Goal: Information Seeking & Learning: Check status

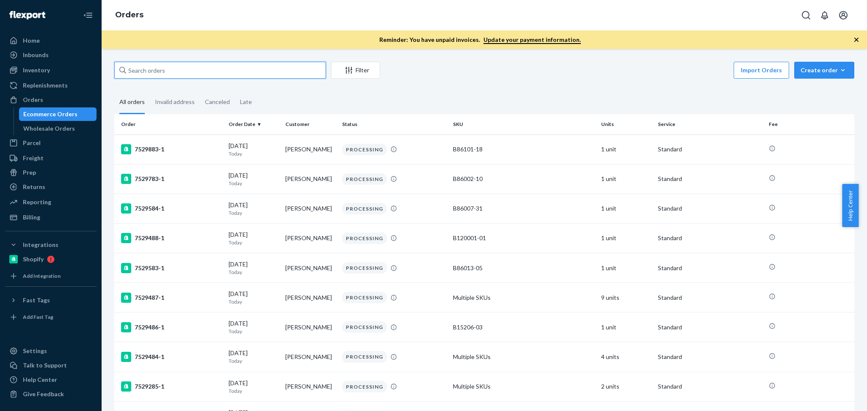
click at [188, 68] on input "text" at bounding box center [220, 70] width 212 height 17
paste input "[PERSON_NAME]"
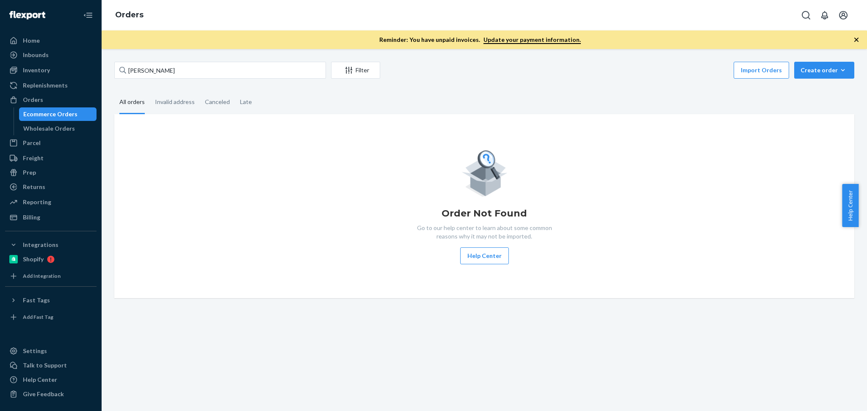
click at [375, 224] on div "Order Not Found Go to our help center to learn about some common reasons why it…" at bounding box center [484, 206] width 726 height 116
click at [217, 71] on input "[PERSON_NAME]" at bounding box center [220, 70] width 212 height 17
click at [172, 69] on input "Esther Medina" at bounding box center [220, 70] width 212 height 17
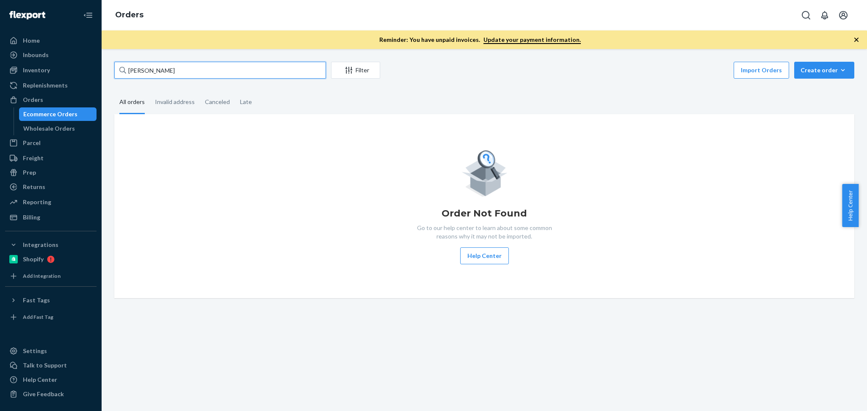
paste input "Joe Miller"
type input "Joe Miller"
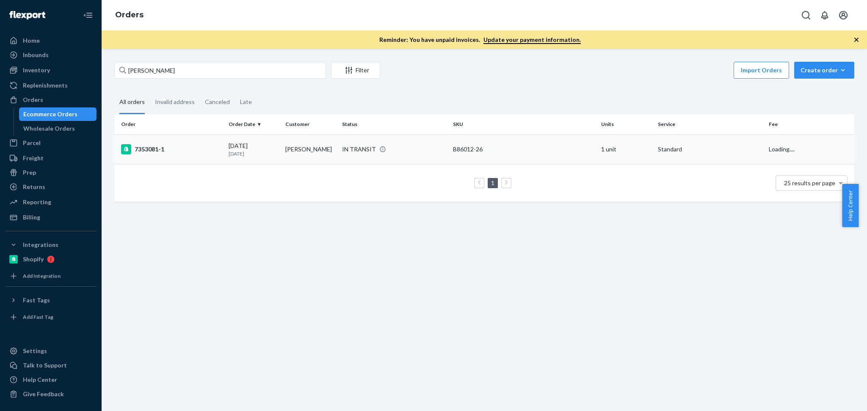
click at [279, 149] on td "09/20/2025 1 day ago" at bounding box center [253, 150] width 57 height 30
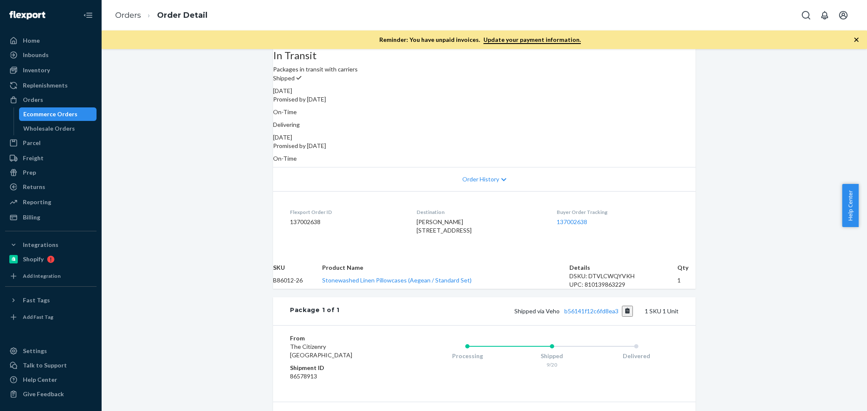
scroll to position [150, 0]
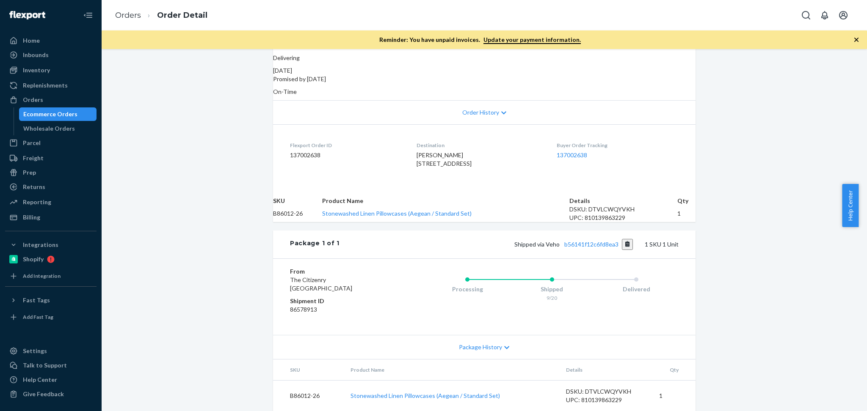
click at [603, 250] on div "Shipped via Veho b56141f12c6fd8ea3 1 SKU 1 Unit" at bounding box center [509, 244] width 339 height 11
click at [603, 248] on link "b56141f12c6fd8ea3" at bounding box center [591, 244] width 54 height 7
click at [622, 250] on button "Copy tracking number" at bounding box center [627, 244] width 11 height 11
click at [59, 102] on div "Orders" at bounding box center [51, 100] width 90 height 12
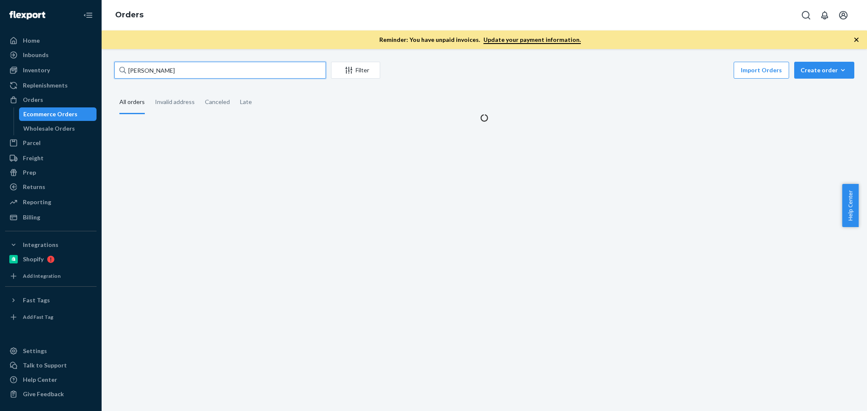
click at [168, 69] on input "Joe Miller" at bounding box center [220, 70] width 212 height 17
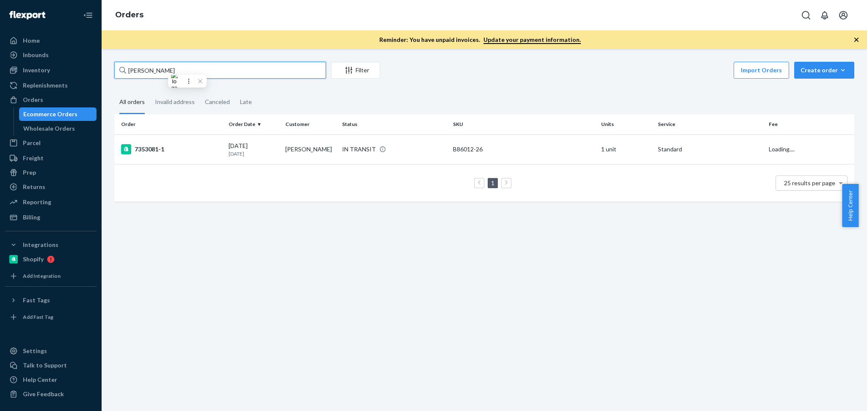
paste input "137001875"
click at [60, 97] on div "Orders" at bounding box center [51, 100] width 90 height 12
click at [204, 62] on input "137001875" at bounding box center [220, 70] width 212 height 17
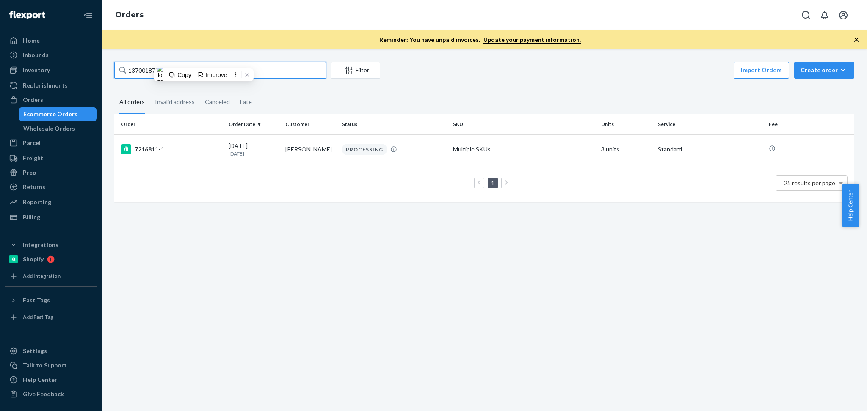
paste input "SKU R151015-06"
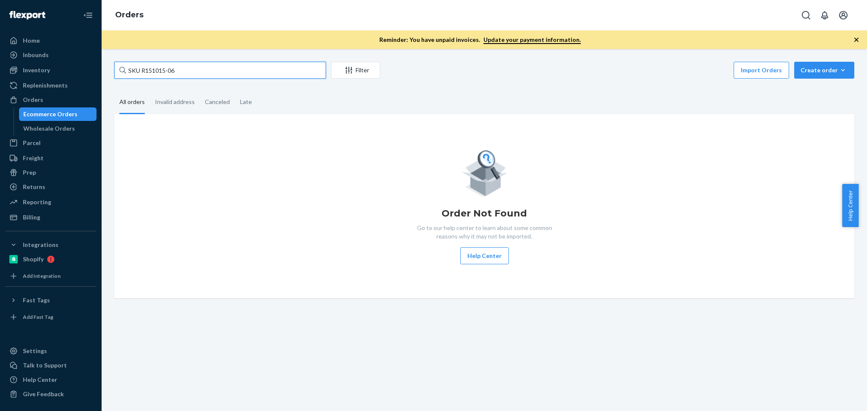
click at [194, 71] on input "SKU R151015-06" at bounding box center [220, 70] width 212 height 17
paste input "Katie Leininger"
type input "Katie Leininger"
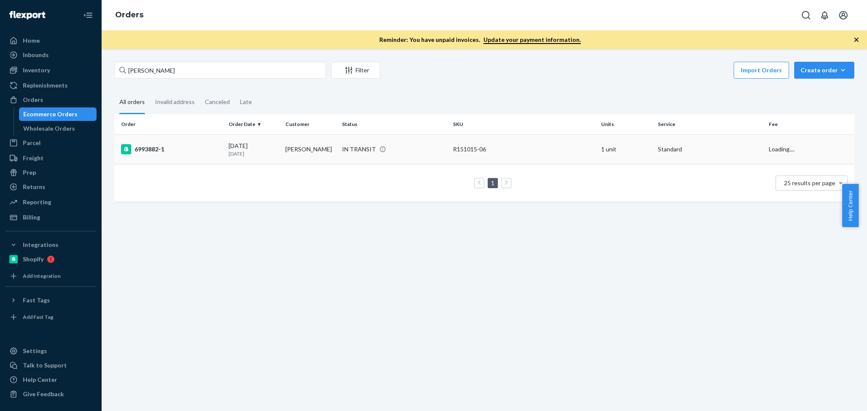
click at [213, 140] on td "6993882-1" at bounding box center [169, 150] width 111 height 30
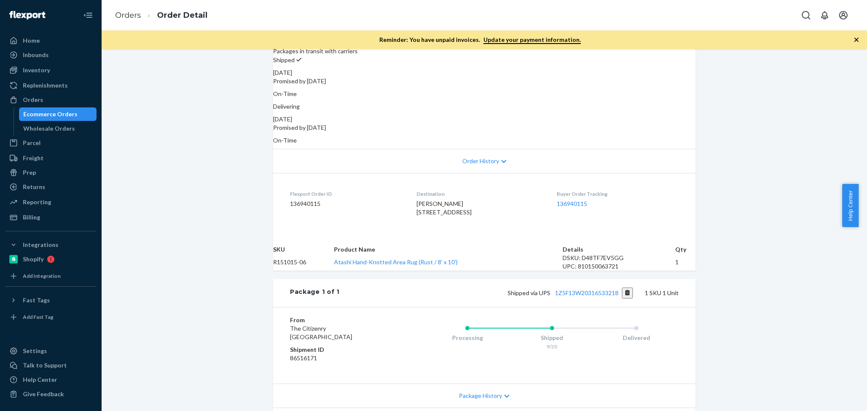
scroll to position [113, 0]
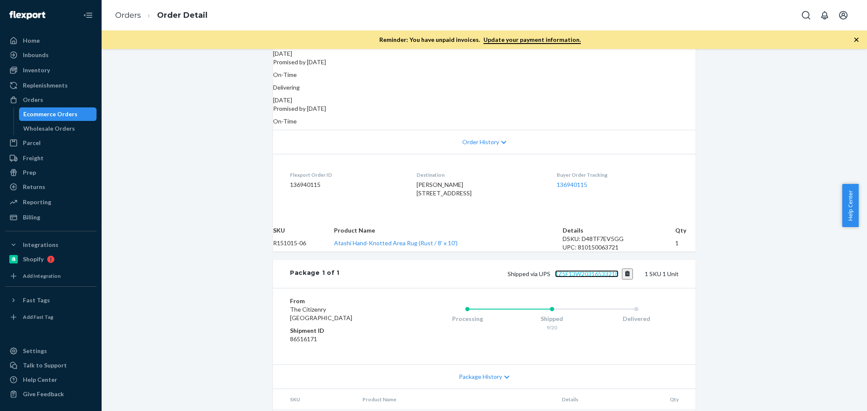
click at [604, 278] on link "1Z5F13W20316533218" at bounding box center [587, 274] width 64 height 7
click at [64, 97] on div "Orders" at bounding box center [51, 100] width 90 height 12
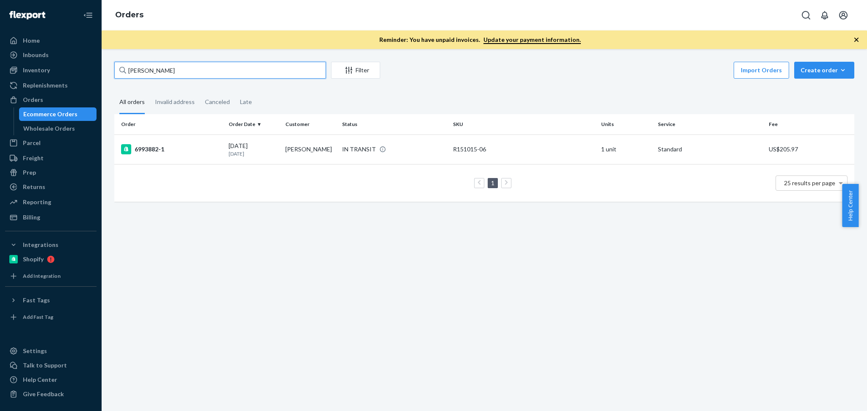
click at [215, 62] on input "Katie Leininger" at bounding box center [220, 70] width 212 height 17
paste input "Sarah Kate Moore"
type input "Sarah Kate Moore"
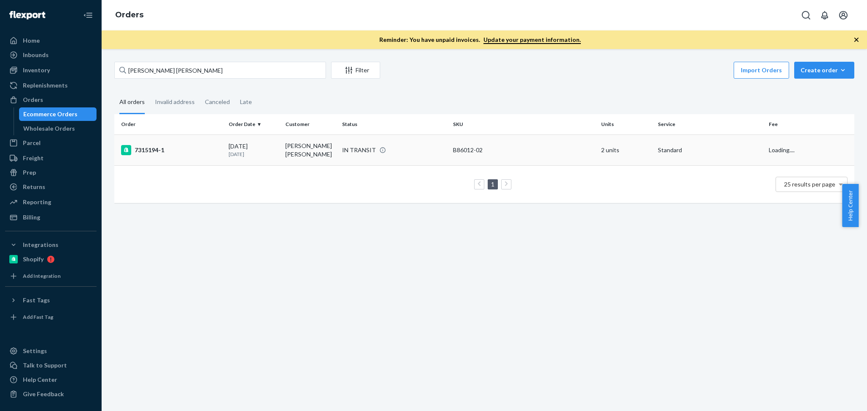
click at [256, 152] on p "[DATE]" at bounding box center [254, 154] width 50 height 7
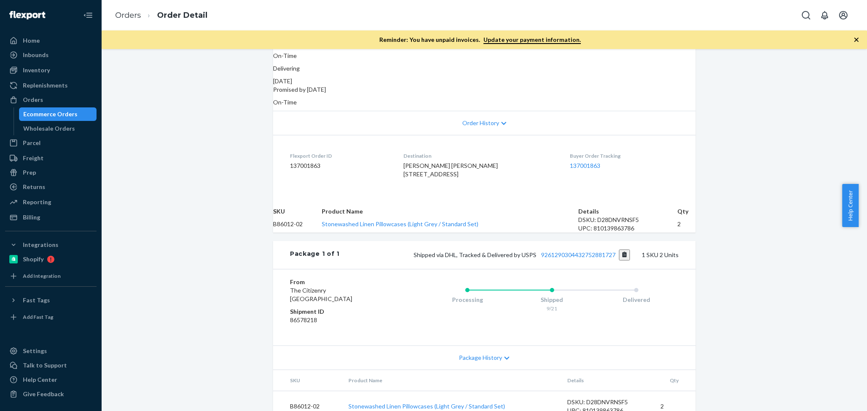
scroll to position [185, 0]
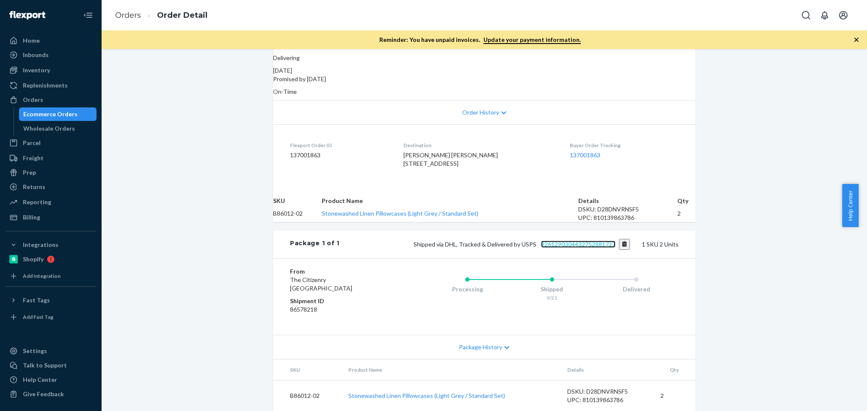
click at [582, 241] on link "9261290304432752881727" at bounding box center [578, 244] width 75 height 7
click at [44, 98] on div "Orders" at bounding box center [51, 100] width 90 height 12
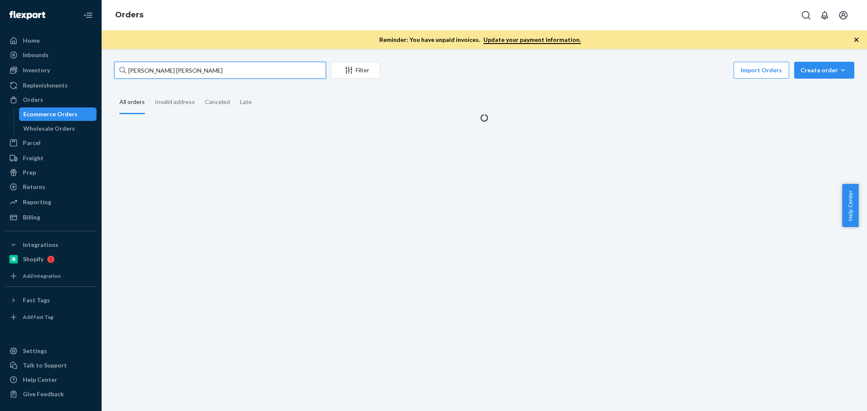
click at [222, 69] on input "Sarah Kate Moore" at bounding box center [220, 70] width 212 height 17
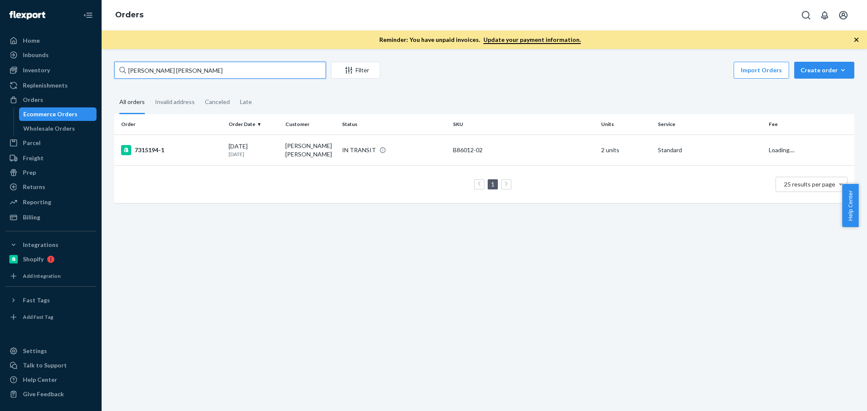
click at [222, 69] on input "Sarah Kate Moore" at bounding box center [220, 70] width 212 height 17
paste input "Elianna Kan"
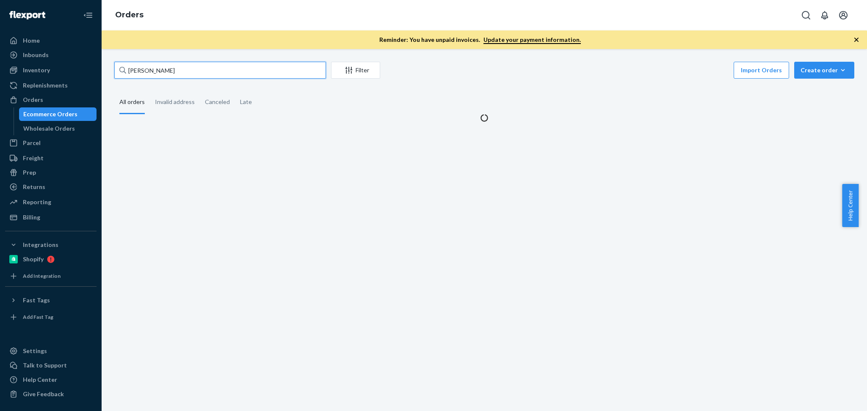
type input "Elianna Kan"
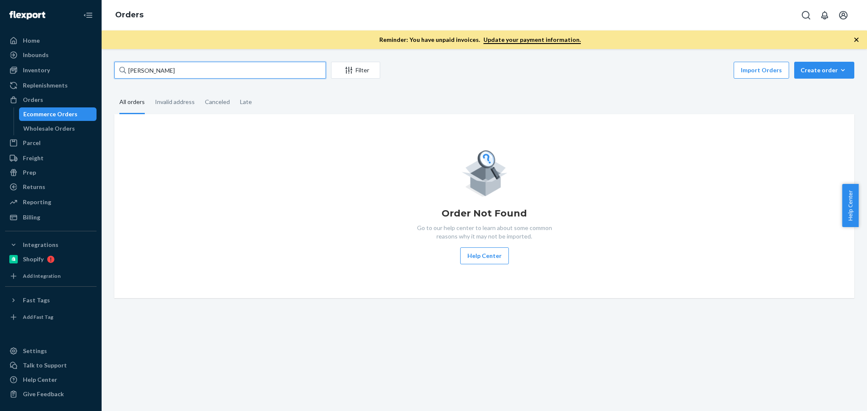
click at [212, 71] on input "Elianna Kan" at bounding box center [220, 70] width 212 height 17
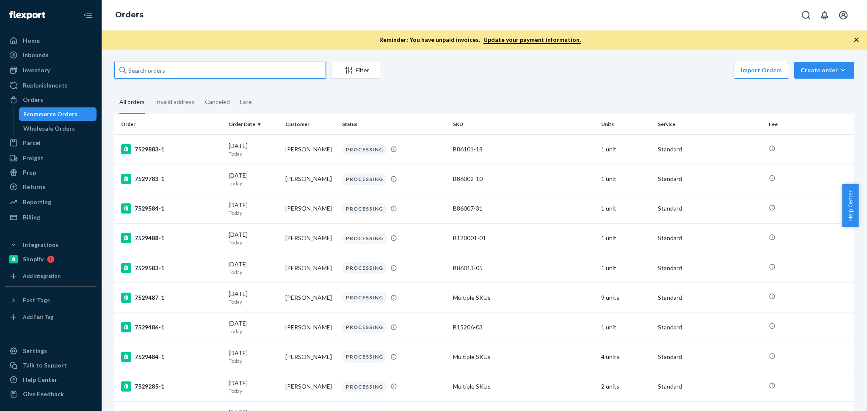
click at [164, 73] on input "text" at bounding box center [220, 70] width 212 height 17
paste input "Elianna Kan"
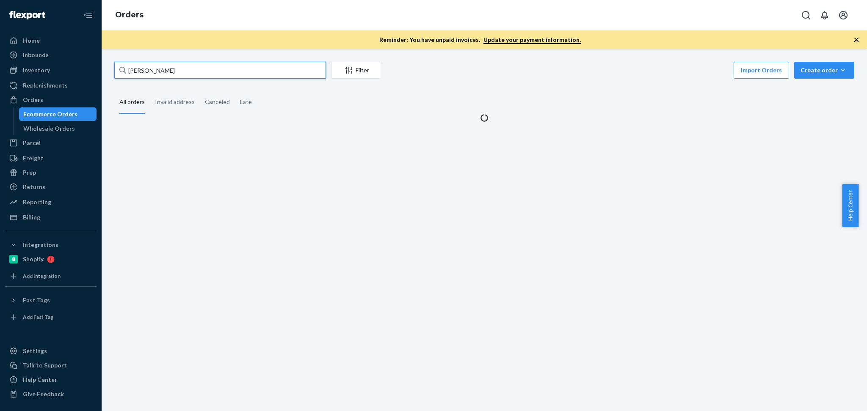
type input "Elianna Kan"
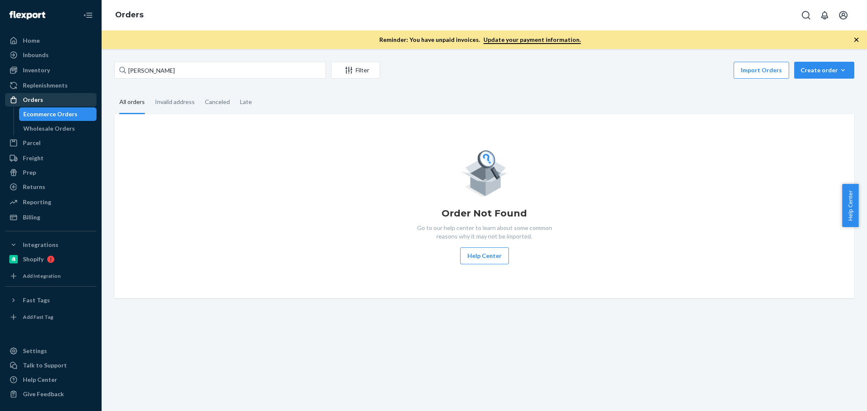
click at [40, 102] on div "Orders" at bounding box center [33, 100] width 20 height 8
click at [194, 71] on input "Elianna Kan" at bounding box center [220, 70] width 212 height 17
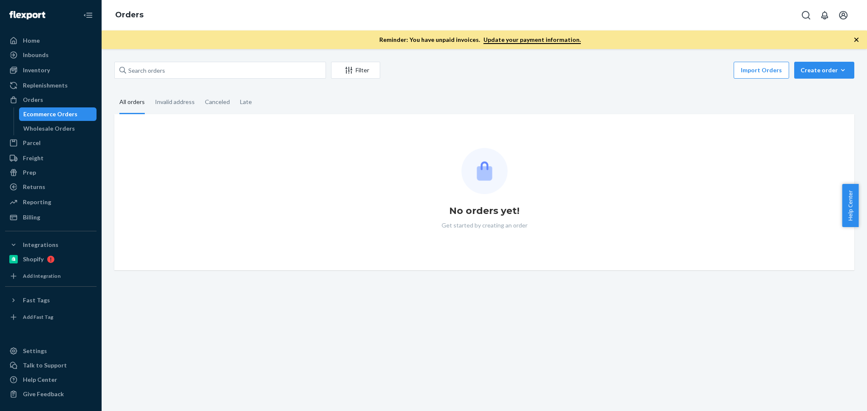
click at [504, 83] on div "Filter Import Orders Create order Ecommerce order Removal order All orders Inva…" at bounding box center [484, 166] width 753 height 209
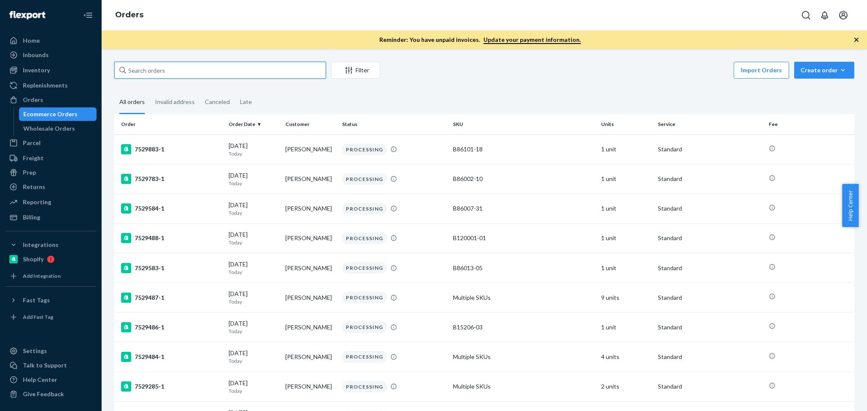
click at [249, 70] on input "text" at bounding box center [220, 70] width 212 height 17
paste input "Julia Mariski"
type input "Julia Mariski"
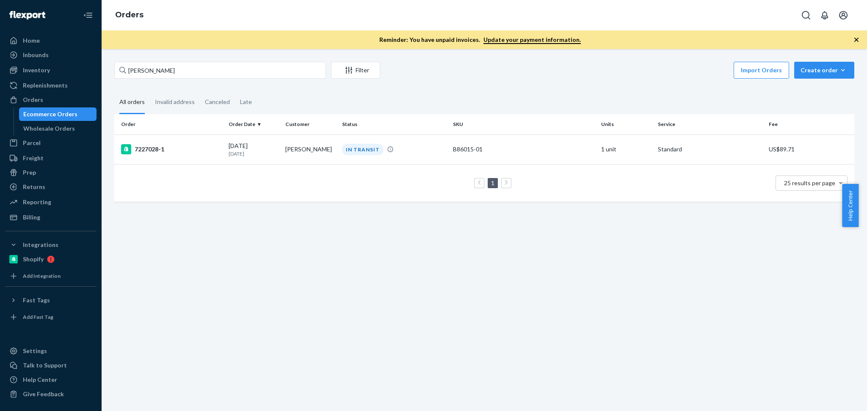
click at [340, 272] on div "Julia Mariski Filter Import Orders Create order Ecommerce order Removal order A…" at bounding box center [484, 230] width 765 height 362
click at [270, 149] on div "09/20/2025 1 day ago" at bounding box center [254, 150] width 50 height 16
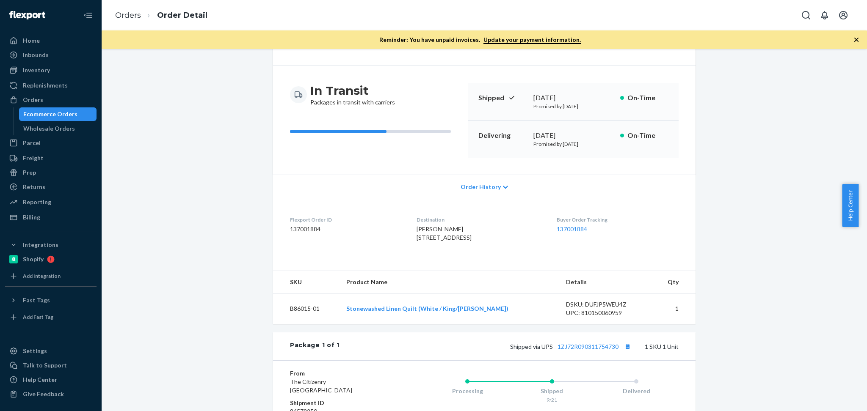
scroll to position [75, 0]
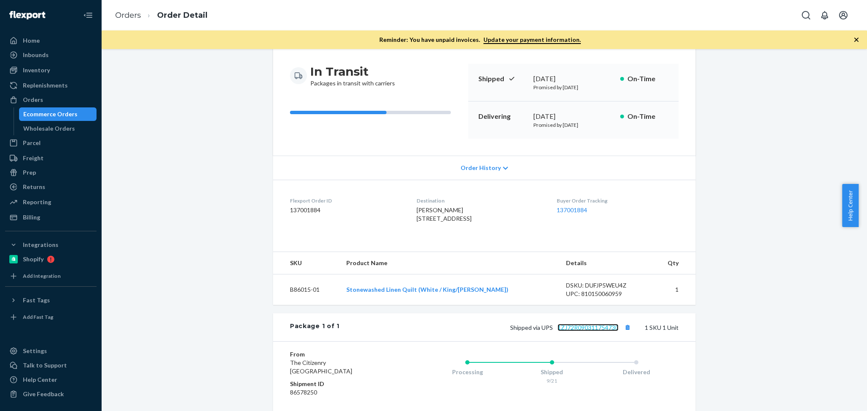
click at [583, 331] on link "1ZJ72R090311754730" at bounding box center [588, 327] width 61 height 7
click at [626, 333] on button "Copy tracking number" at bounding box center [627, 327] width 11 height 11
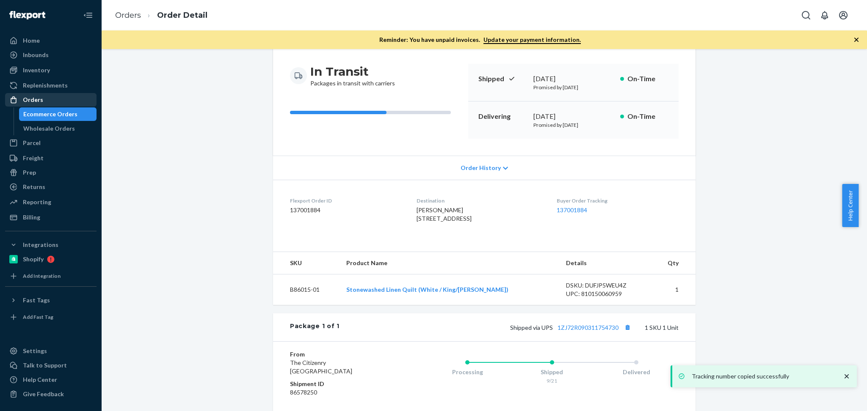
click at [36, 102] on div "Orders" at bounding box center [33, 100] width 20 height 8
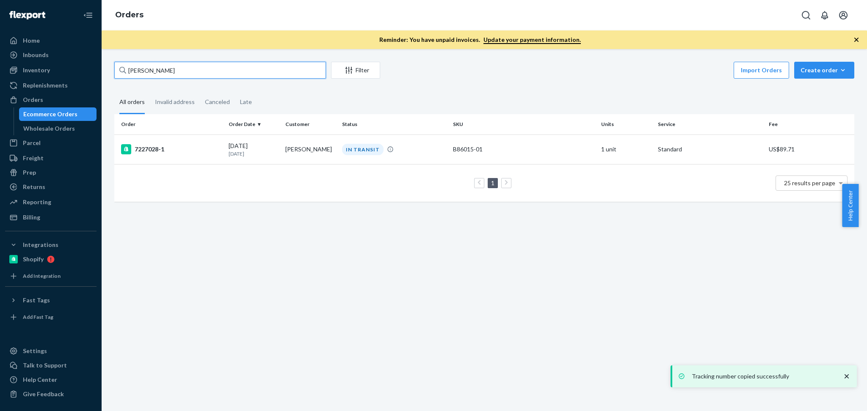
click at [222, 70] on input "Julia Mariski" at bounding box center [220, 70] width 212 height 17
paste input "Christina Bible"
type input "Christina Bible"
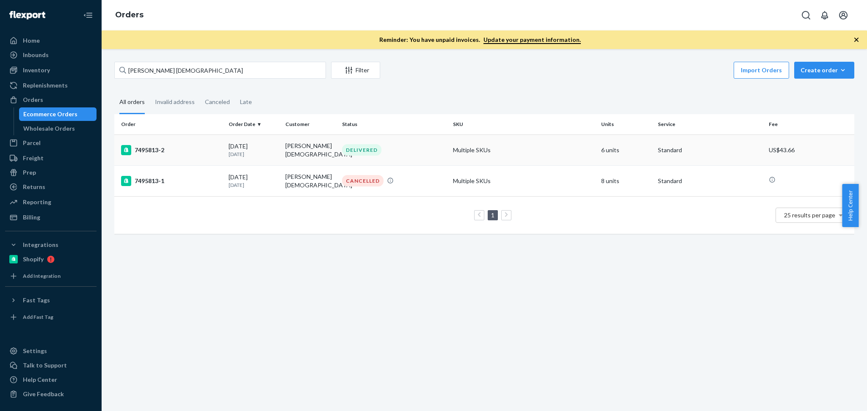
click at [260, 148] on div "09/16/2025 5 days ago" at bounding box center [254, 150] width 50 height 16
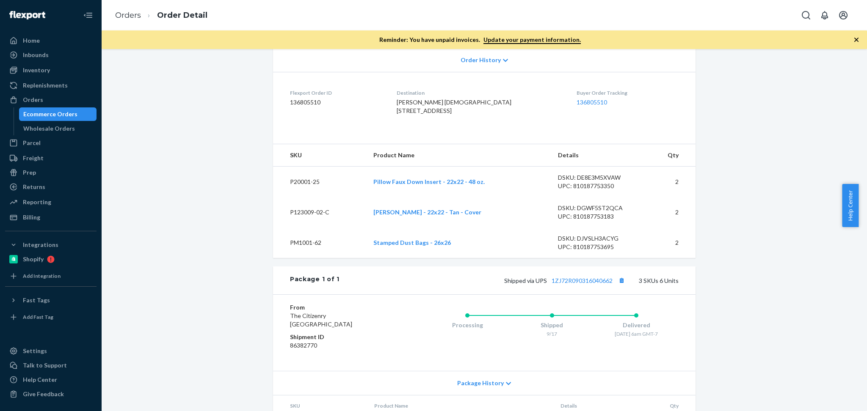
scroll to position [186, 0]
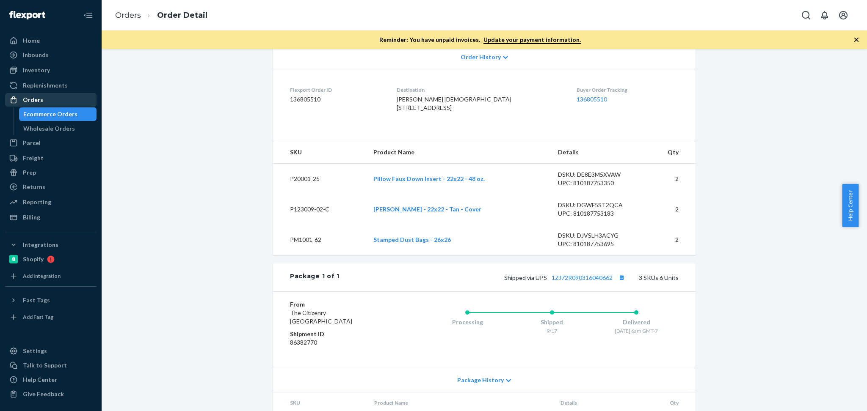
click at [58, 98] on div "Orders" at bounding box center [51, 100] width 90 height 12
click at [33, 97] on div "Orders" at bounding box center [33, 100] width 20 height 8
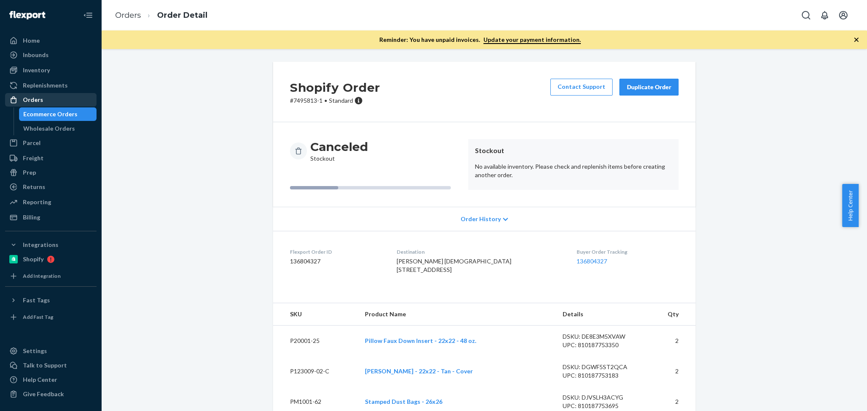
click at [40, 94] on div "Orders" at bounding box center [51, 100] width 90 height 12
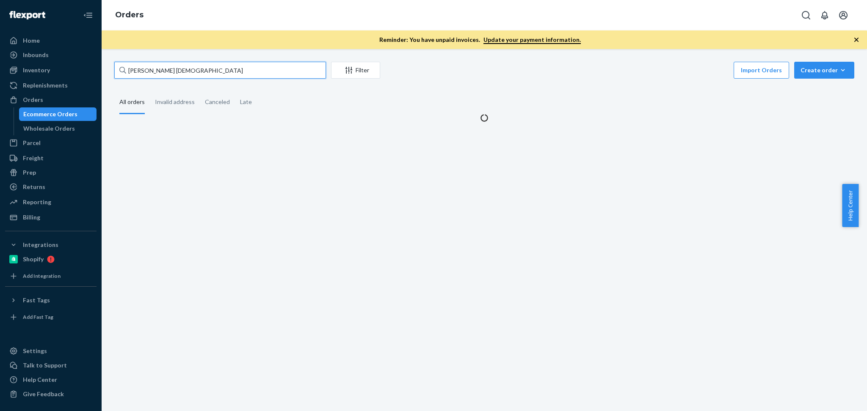
click at [179, 71] on input "Christina Bible" at bounding box center [220, 70] width 212 height 17
paste input "SKU P126001-01"
type input "SKU P126001-01"
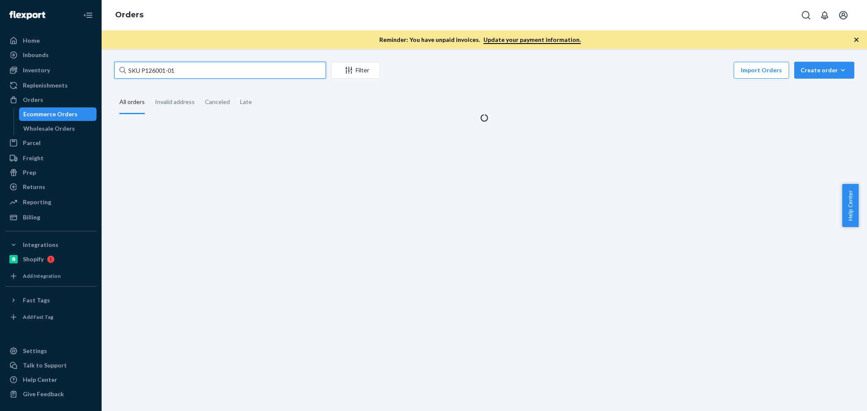
drag, startPoint x: 168, startPoint y: 71, endPoint x: 126, endPoint y: 65, distance: 42.4
click at [126, 65] on input "SKU P126001-01" at bounding box center [220, 70] width 212 height 17
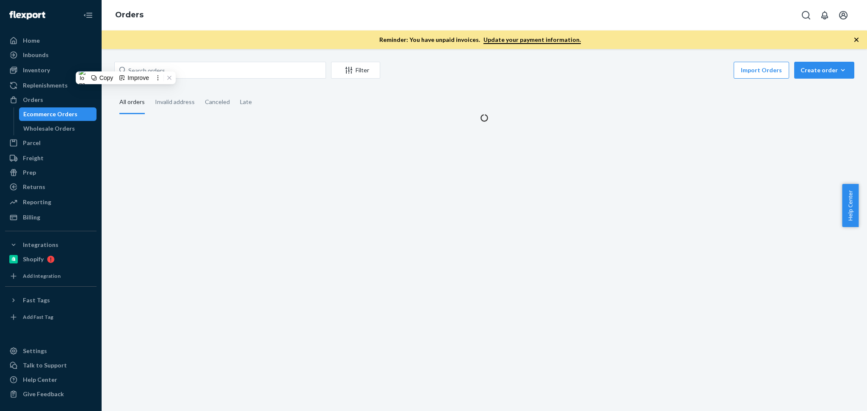
click at [49, 101] on div "Orders" at bounding box center [51, 100] width 90 height 12
click at [50, 100] on div "Orders" at bounding box center [51, 100] width 90 height 12
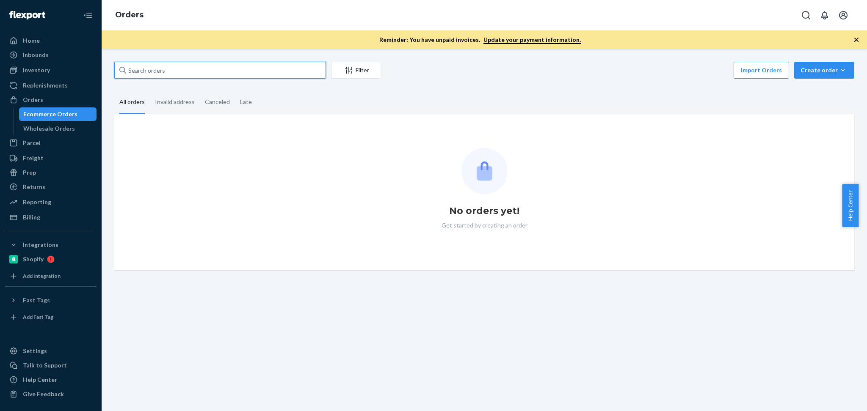
click at [201, 74] on input "text" at bounding box center [220, 70] width 212 height 17
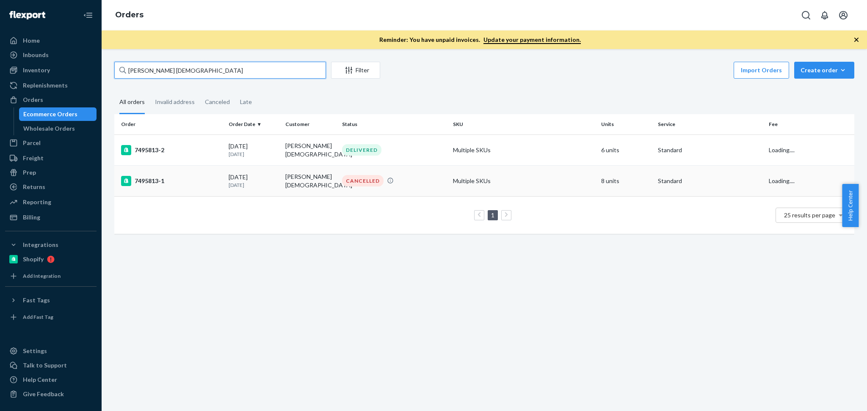
type input "Christina Bible"
click at [332, 184] on td "Christina Bible" at bounding box center [310, 181] width 57 height 31
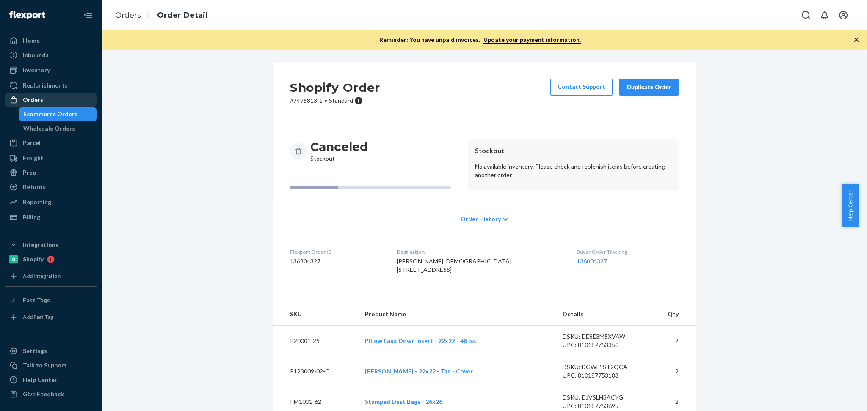
click at [36, 97] on div "Orders" at bounding box center [33, 100] width 20 height 8
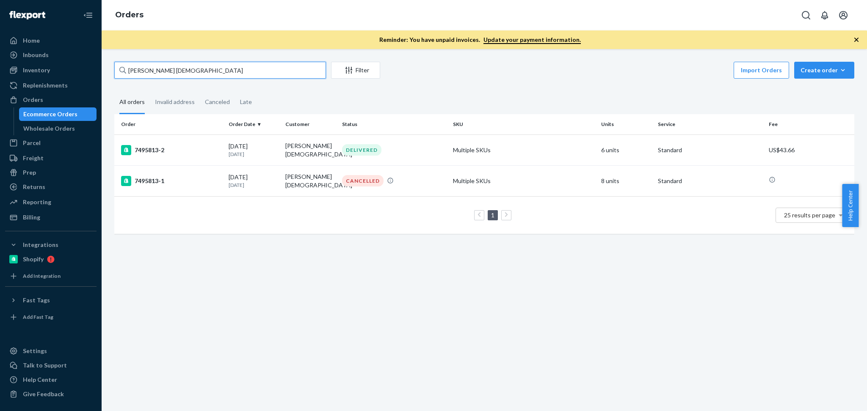
click at [197, 64] on input "Christina Bible" at bounding box center [220, 70] width 212 height 17
click at [259, 70] on input "Christina Bible" at bounding box center [220, 70] width 212 height 17
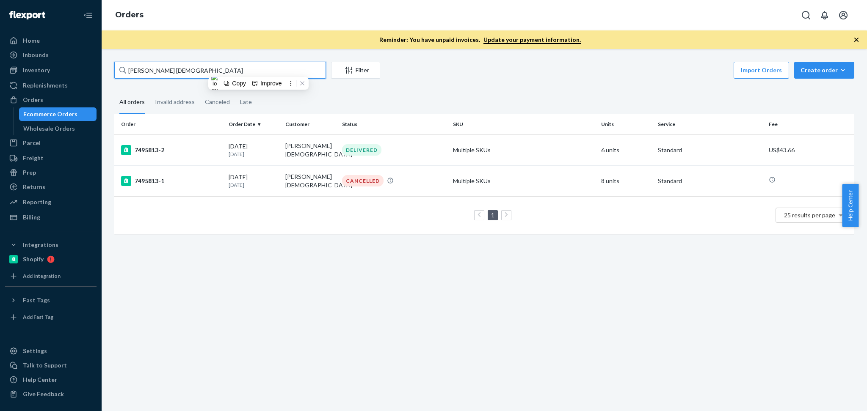
click at [259, 70] on input "Christina Bible" at bounding box center [220, 70] width 212 height 17
paste input "P126001-01"
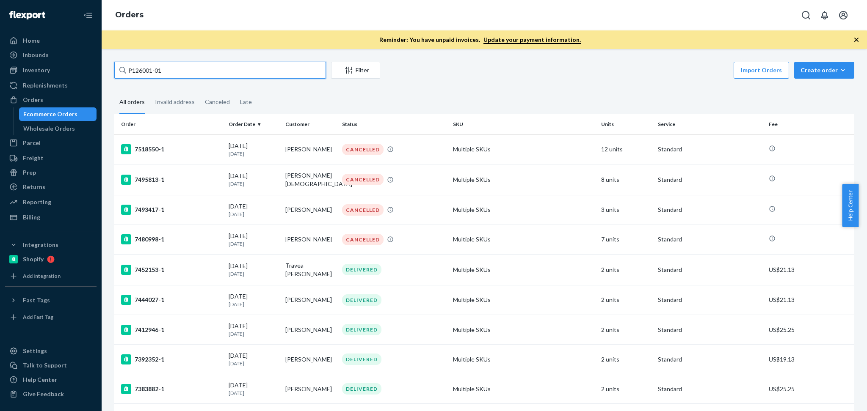
click at [206, 67] on input "P126001-01" at bounding box center [220, 70] width 212 height 17
click at [206, 66] on input "P126001-01" at bounding box center [220, 70] width 212 height 17
paste input "R120038-05"
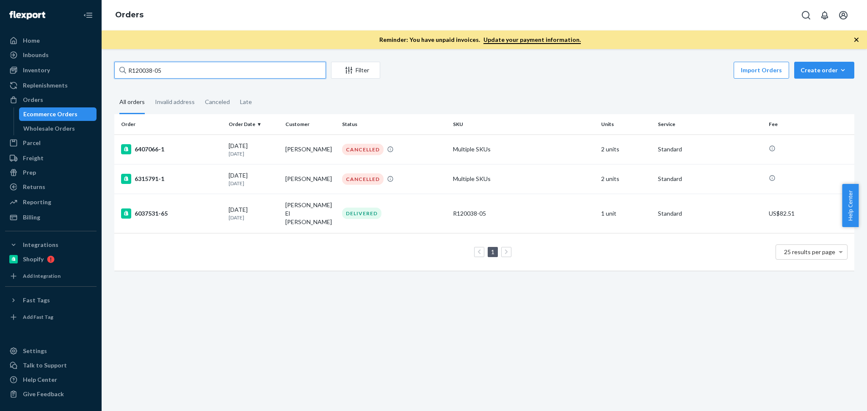
click at [193, 65] on input "R120038-05" at bounding box center [220, 70] width 212 height 17
paste input "Stacy Schoolen"
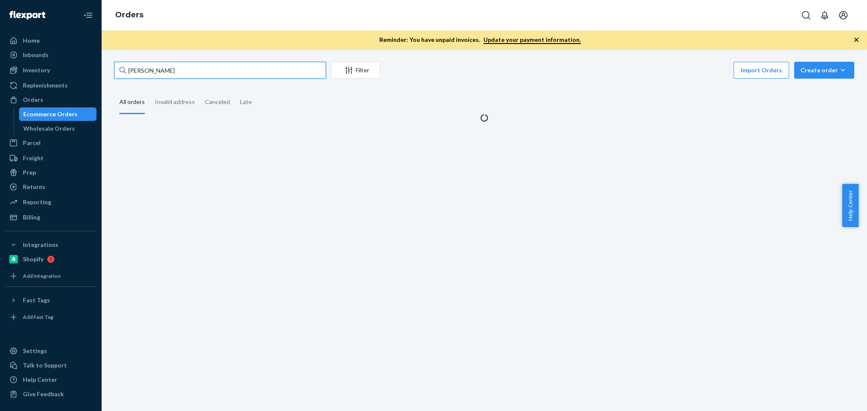
type input "Stacy Schoolen"
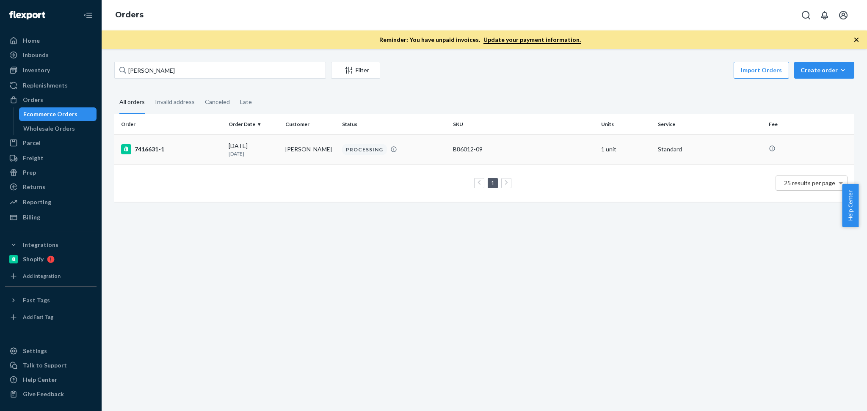
click at [267, 154] on p "[DATE]" at bounding box center [254, 153] width 50 height 7
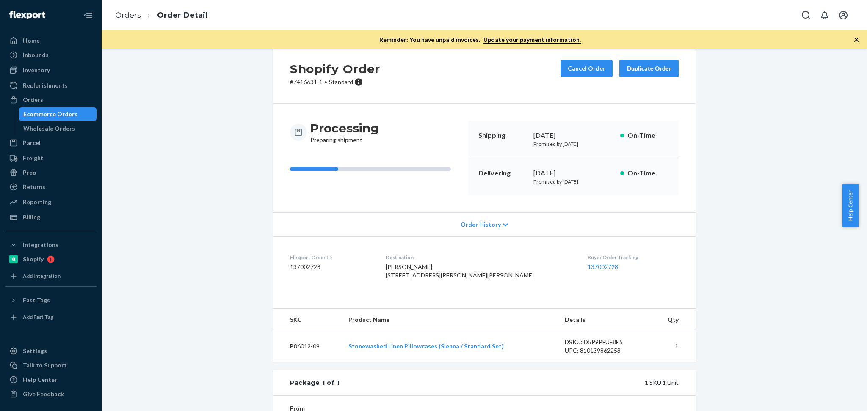
scroll to position [56, 0]
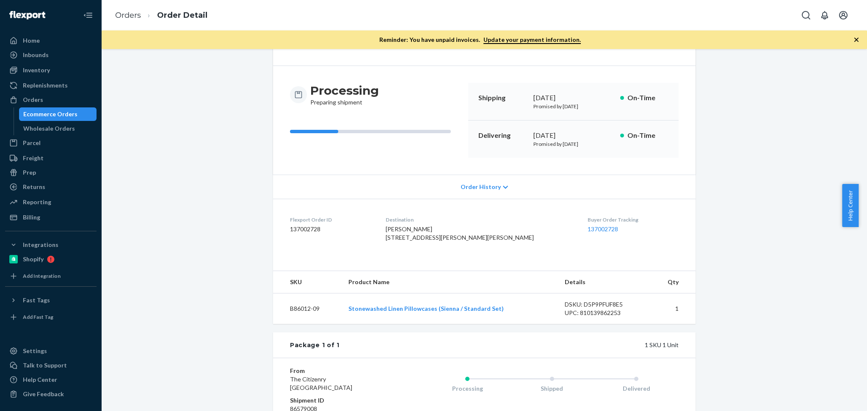
click at [777, 265] on div "Shopify Order # 7416631-1 • Standard Cancel Order Duplicate Order Processing Pr…" at bounding box center [484, 252] width 753 height 492
drag, startPoint x: 719, startPoint y: 191, endPoint x: 469, endPoint y: 74, distance: 275.9
click at [719, 191] on div "Shopify Order # 7416631-1 • Standard Cancel Order Duplicate Order Processing Pr…" at bounding box center [484, 252] width 753 height 492
drag, startPoint x: 331, startPoint y: 235, endPoint x: 282, endPoint y: 213, distance: 53.8
click at [282, 213] on dl "Flexport Order ID 137002728 Destination Stacy Schoolen 629 Grant Dr Chowchilla,…" at bounding box center [484, 231] width 423 height 64
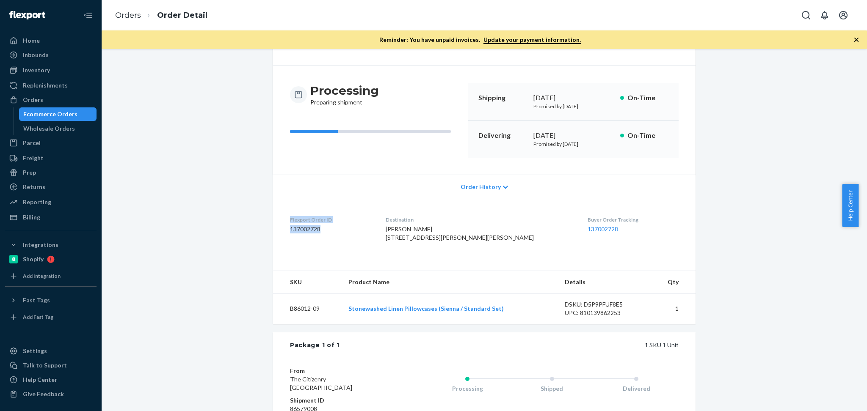
copy div "Flexport Order ID 137002728"
click at [25, 94] on div "Orders" at bounding box center [51, 100] width 90 height 12
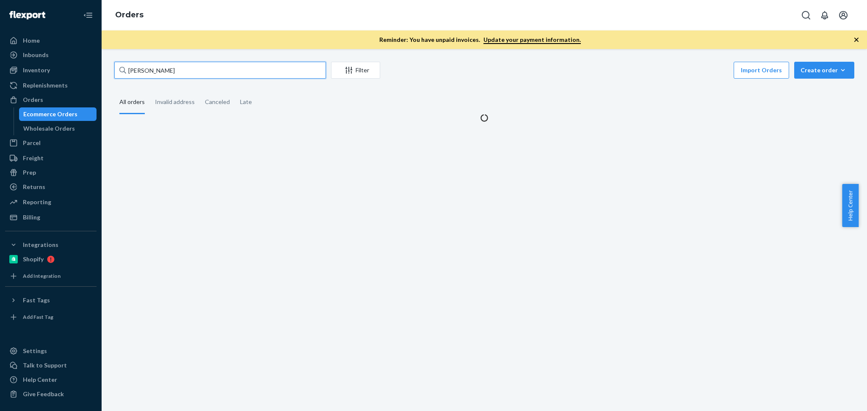
click at [194, 77] on input "Stacy Schoolen" at bounding box center [220, 70] width 212 height 17
paste input "Nisha Singh"
type input "Nisha Singh"
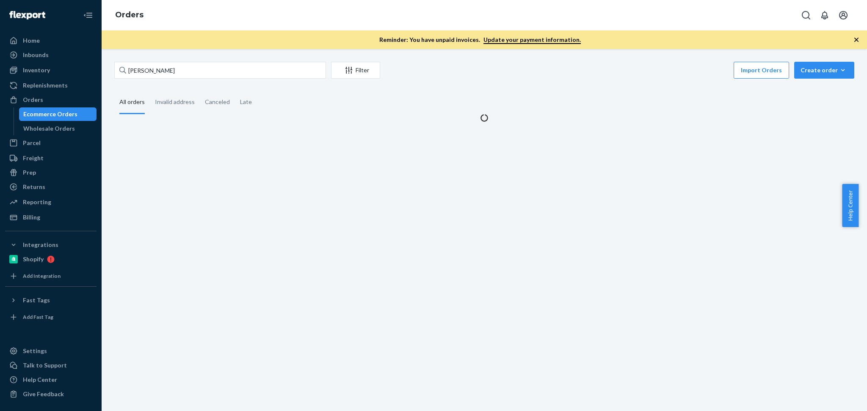
click at [294, 153] on div "Nisha Singh Filter Import Orders Create order Ecommerce order Removal order All…" at bounding box center [484, 230] width 765 height 362
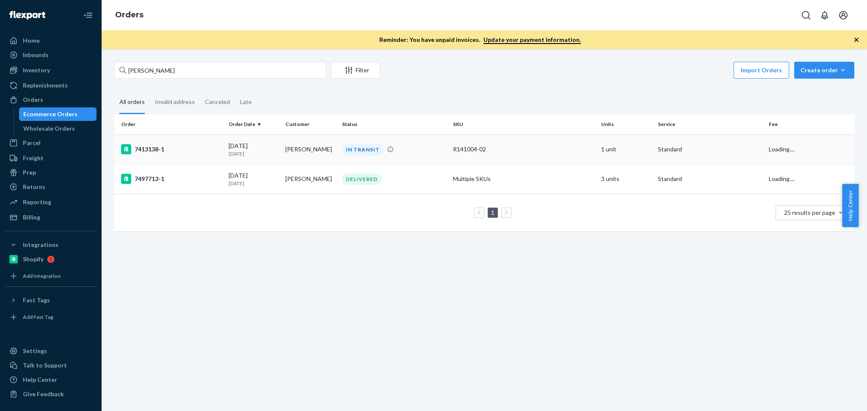
click at [268, 152] on p "2 days ago" at bounding box center [254, 153] width 50 height 7
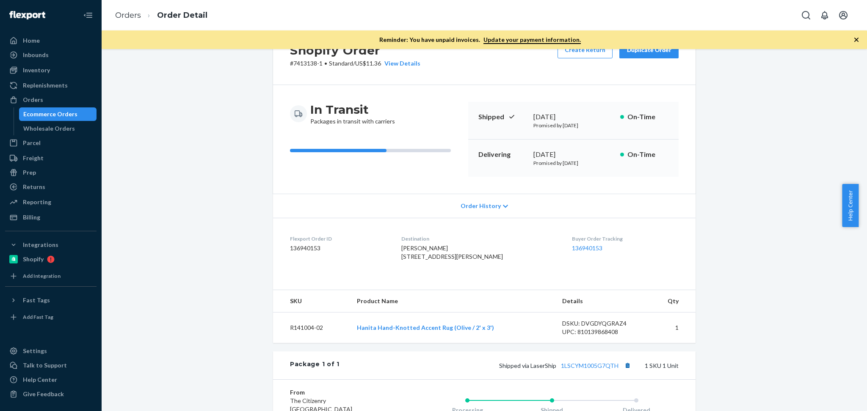
scroll to position [75, 0]
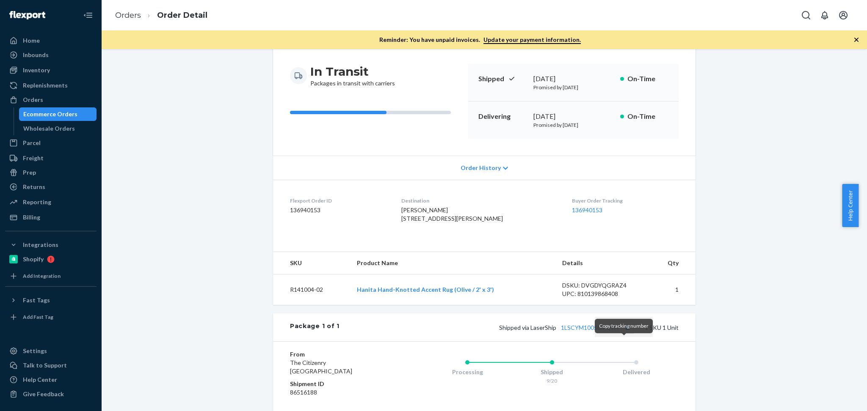
click at [622, 333] on button "Copy tracking number" at bounding box center [627, 327] width 11 height 11
click at [595, 331] on link "1LSCYM1005G7QTH" at bounding box center [590, 327] width 58 height 7
click at [45, 96] on div "Orders" at bounding box center [51, 100] width 90 height 12
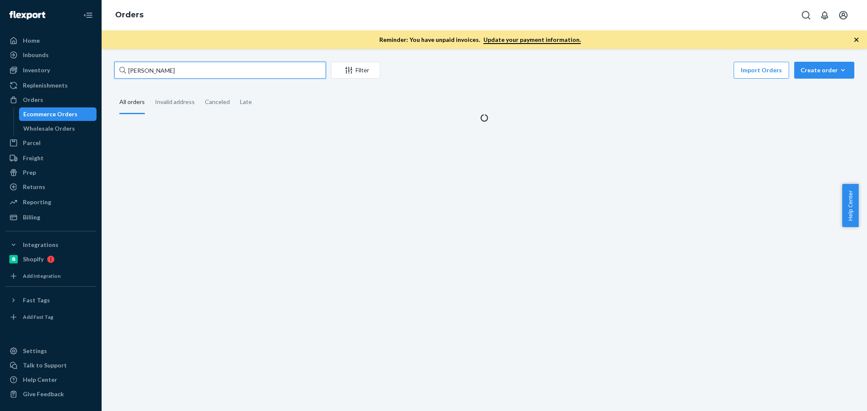
click at [184, 72] on input "Nisha Singh" at bounding box center [220, 70] width 212 height 17
paste input "[PERSON_NAME]"
type input "[PERSON_NAME]"
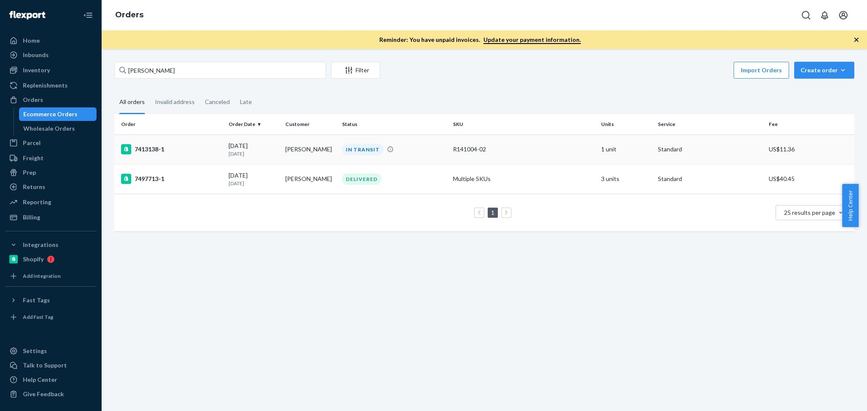
click at [262, 150] on div "Trevor Ehmann Filter Import Orders Create order Ecommerce order Removal order A…" at bounding box center [484, 230] width 765 height 362
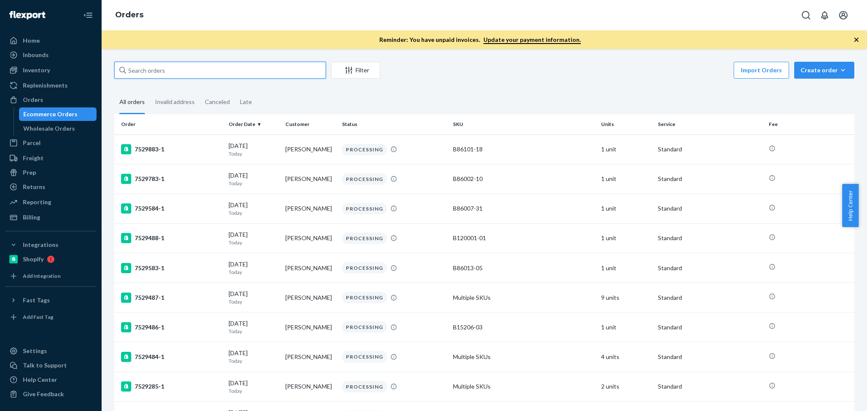
click at [220, 74] on input "text" at bounding box center [220, 70] width 212 height 17
paste input "B86015-26"
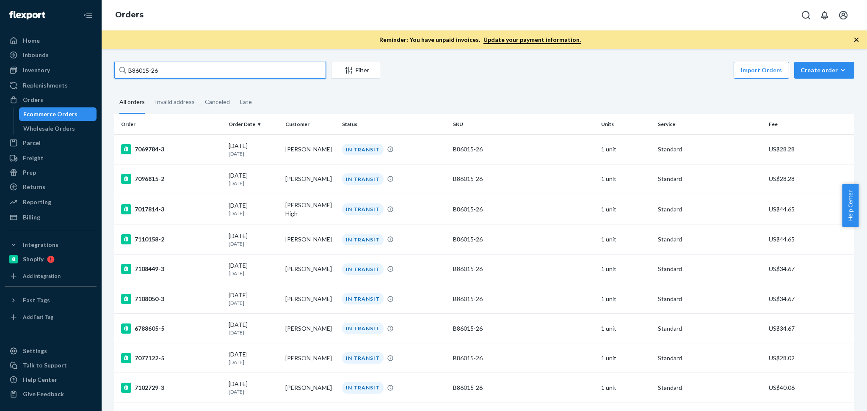
click at [222, 75] on input "B86015-26" at bounding box center [220, 70] width 212 height 17
paste input "[PERSON_NAME]"
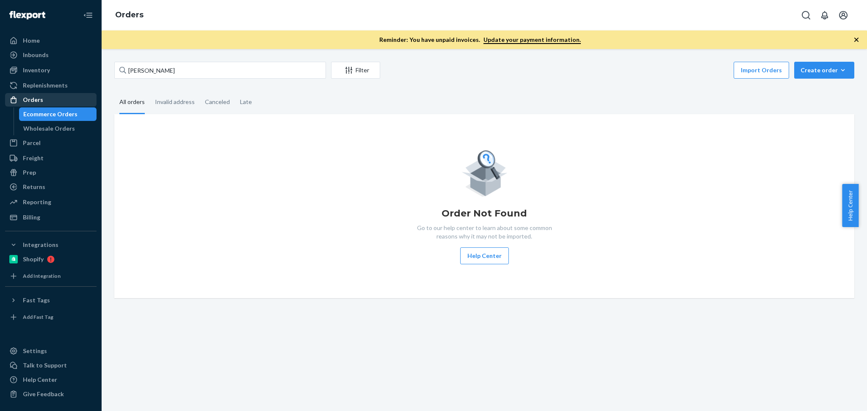
click at [28, 101] on div "Orders" at bounding box center [33, 100] width 20 height 8
click at [223, 68] on input "[PERSON_NAME]" at bounding box center [220, 70] width 212 height 17
paste input "[PERSON_NAME]"
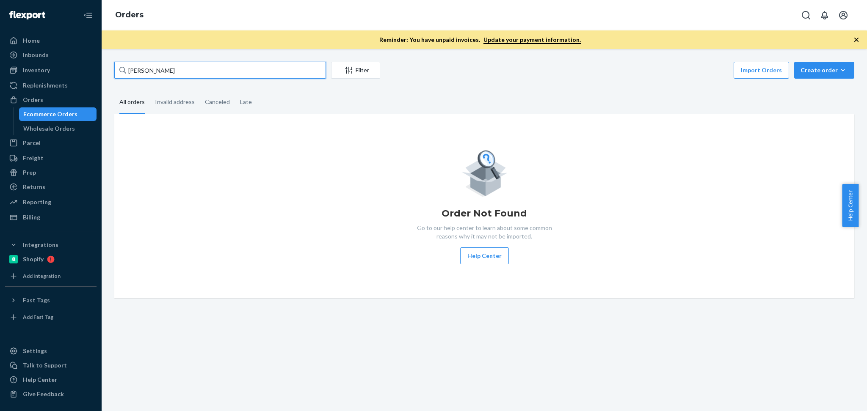
type input "[PERSON_NAME]"
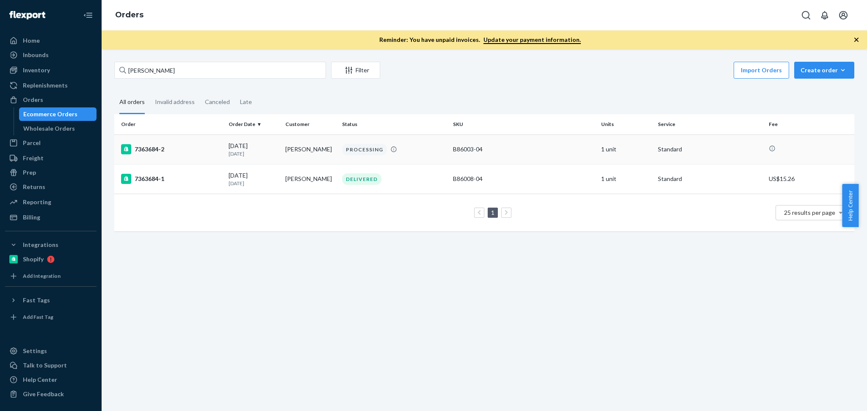
click at [282, 151] on td "[PERSON_NAME]" at bounding box center [310, 150] width 57 height 30
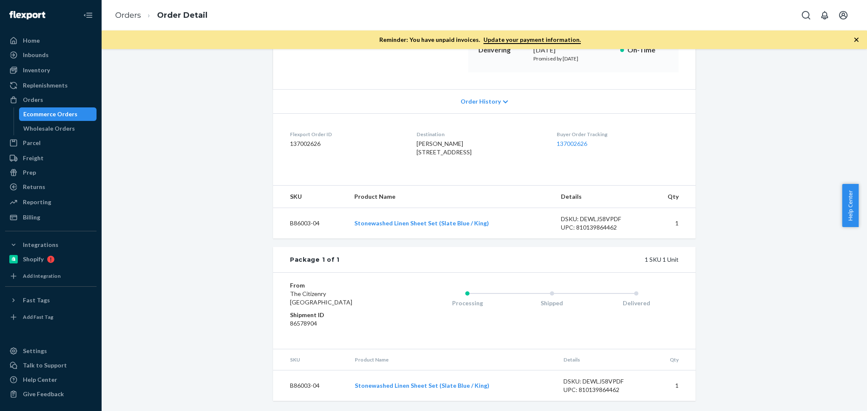
scroll to position [140, 0]
click at [741, 301] on div "Shopify Order # 7363684-2 • Standard Cancel Order Duplicate Order Processing Pr…" at bounding box center [484, 168] width 753 height 492
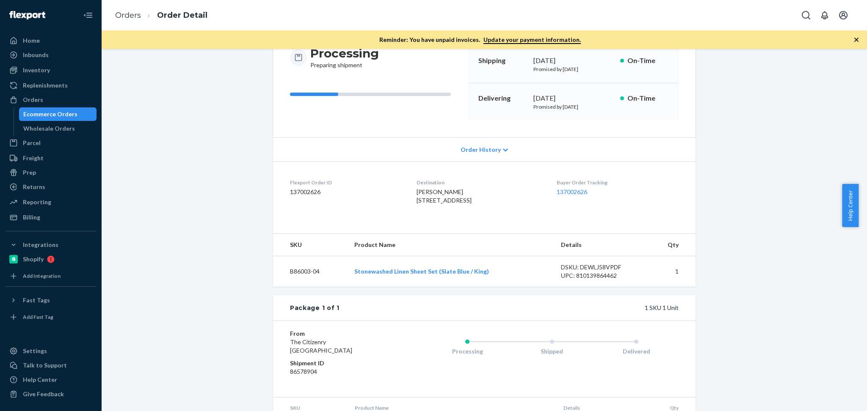
scroll to position [132, 0]
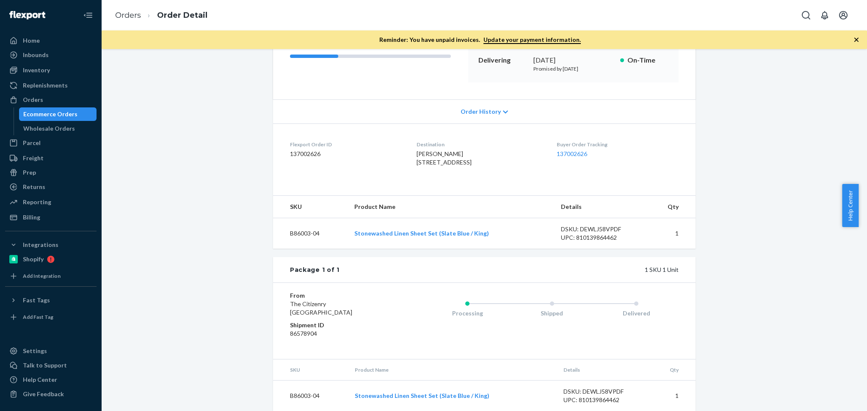
click at [503, 114] on icon at bounding box center [505, 112] width 5 height 6
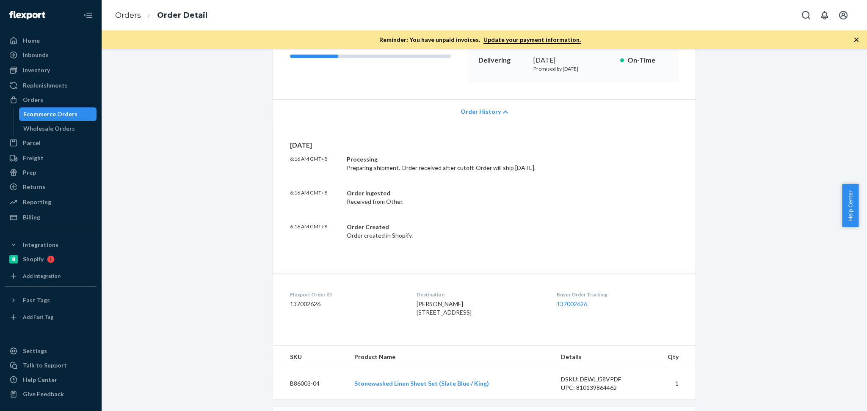
click at [503, 114] on icon at bounding box center [505, 112] width 5 height 6
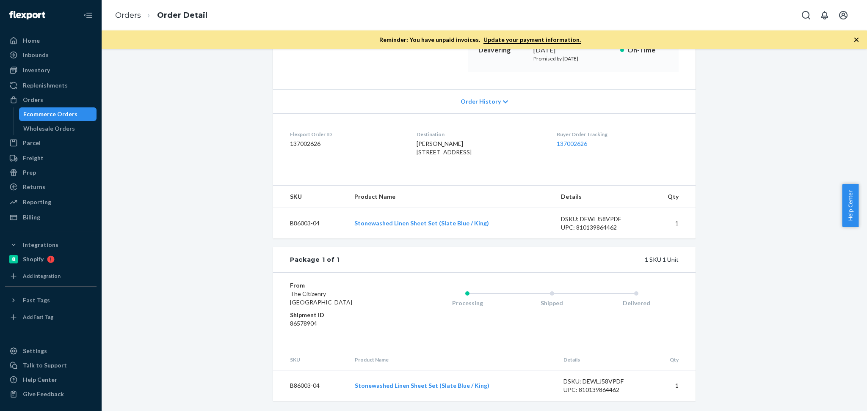
scroll to position [159, 0]
click at [300, 225] on td "B86003-04" at bounding box center [310, 223] width 75 height 31
copy td "B86003-04"
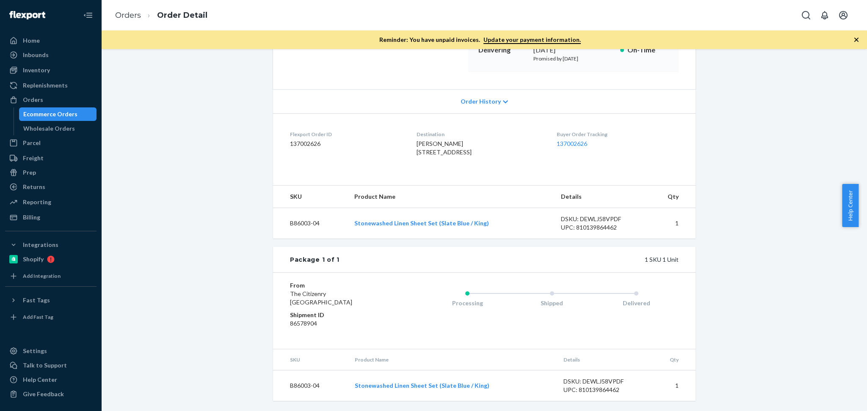
click at [307, 140] on dd "137002626" at bounding box center [346, 144] width 113 height 8
copy dd "137002626"
click at [26, 97] on div "Orders" at bounding box center [33, 100] width 20 height 8
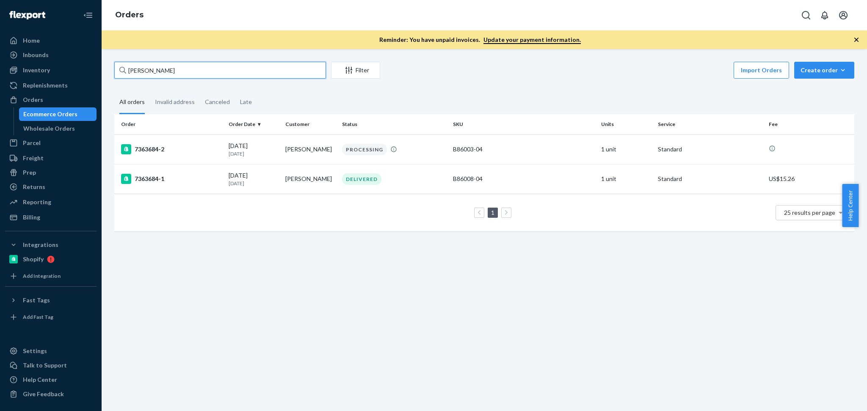
click at [152, 67] on input "[PERSON_NAME]" at bounding box center [220, 70] width 212 height 17
paste input "[PERSON_NAME]"
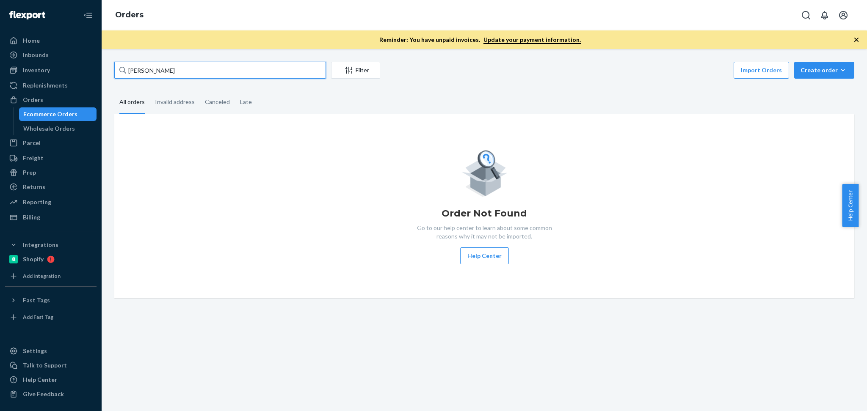
click at [211, 69] on input "[PERSON_NAME]" at bounding box center [220, 70] width 212 height 17
click at [202, 59] on div "[PERSON_NAME] Filter Import Orders Create order Ecommerce order Removal order A…" at bounding box center [484, 230] width 765 height 362
click at [201, 69] on input "[PERSON_NAME]" at bounding box center [220, 70] width 212 height 17
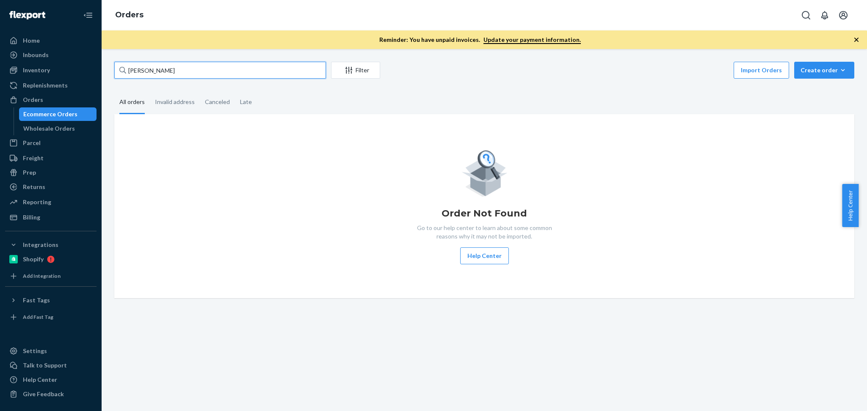
click at [201, 69] on input "[PERSON_NAME]" at bounding box center [220, 70] width 212 height 17
paste input "[PERSON_NAME]"
click at [242, 69] on input "[PERSON_NAME]" at bounding box center [220, 70] width 212 height 17
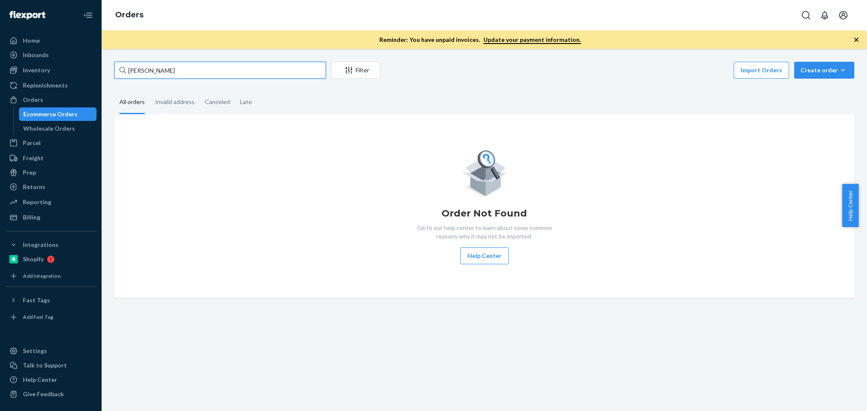
click at [242, 69] on input "[PERSON_NAME]" at bounding box center [220, 70] width 212 height 17
type input "[PERSON_NAME]"
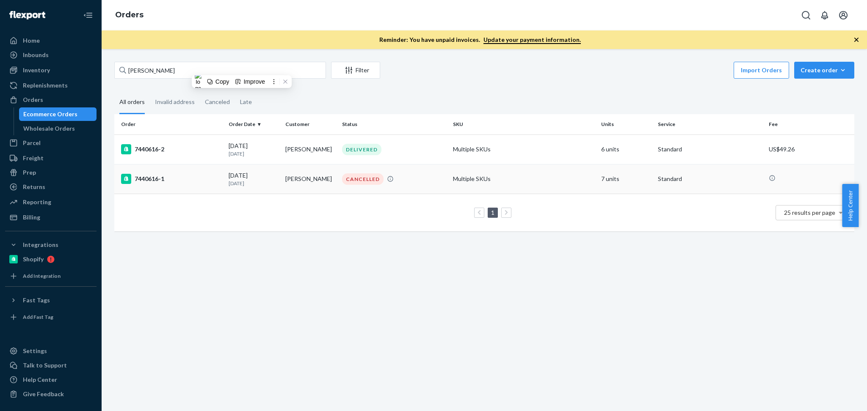
click at [288, 186] on td "[PERSON_NAME]" at bounding box center [310, 179] width 57 height 30
